Goal: Information Seeking & Learning: Learn about a topic

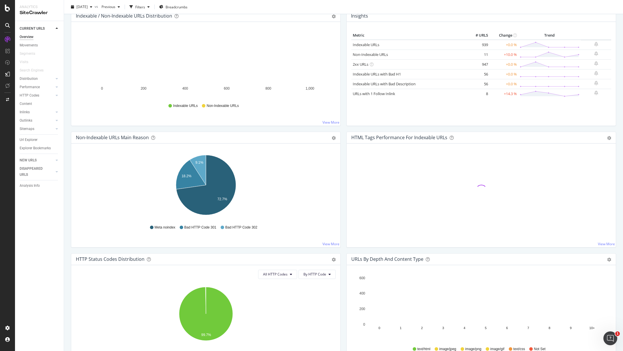
scroll to position [76, 0]
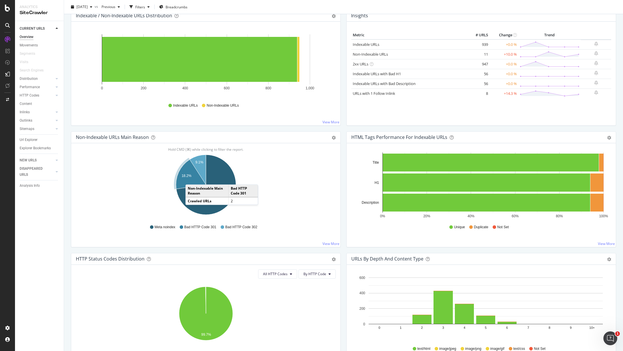
click at [191, 178] on icon "A chart." at bounding box center [191, 174] width 30 height 29
